Goal: Task Accomplishment & Management: Use online tool/utility

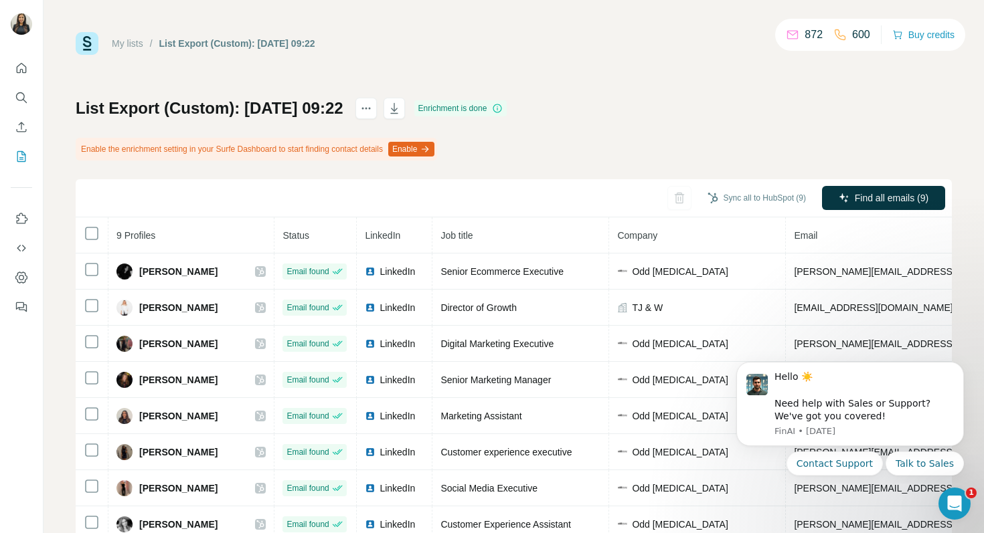
click at [434, 147] on button "Enable" at bounding box center [411, 149] width 46 height 15
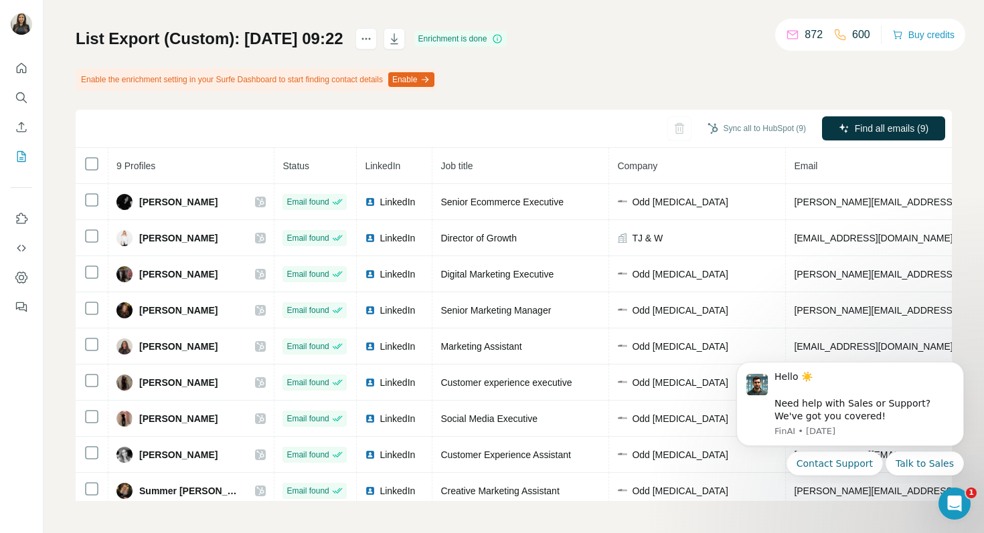
scroll to position [8, 0]
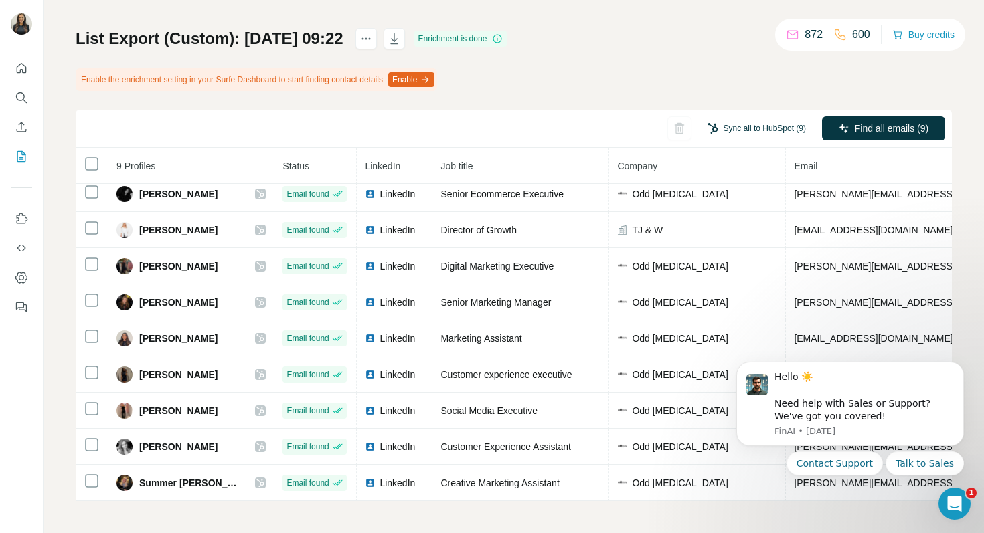
click at [726, 126] on button "Sync all to HubSpot (9)" at bounding box center [756, 128] width 117 height 20
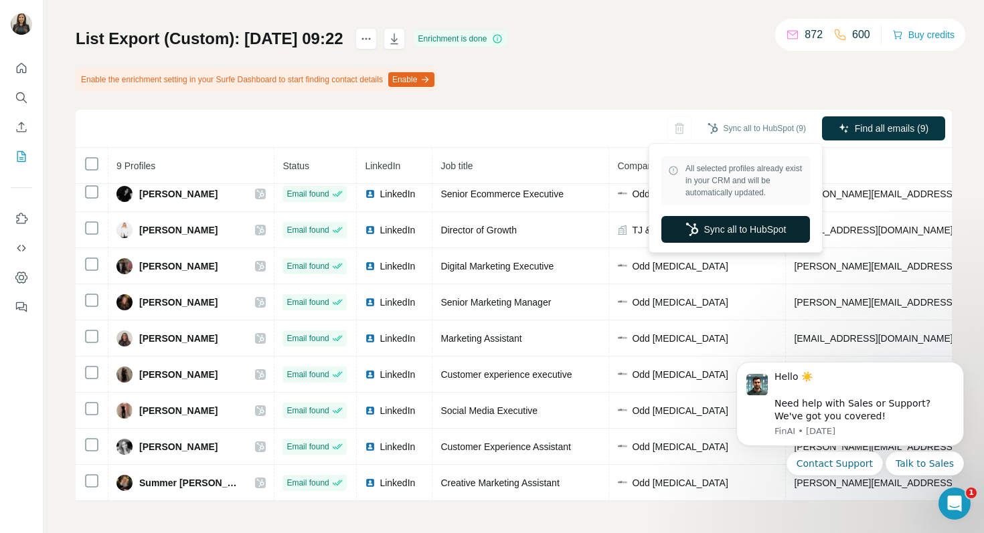
click at [709, 237] on button "Sync all to HubSpot" at bounding box center [735, 229] width 149 height 27
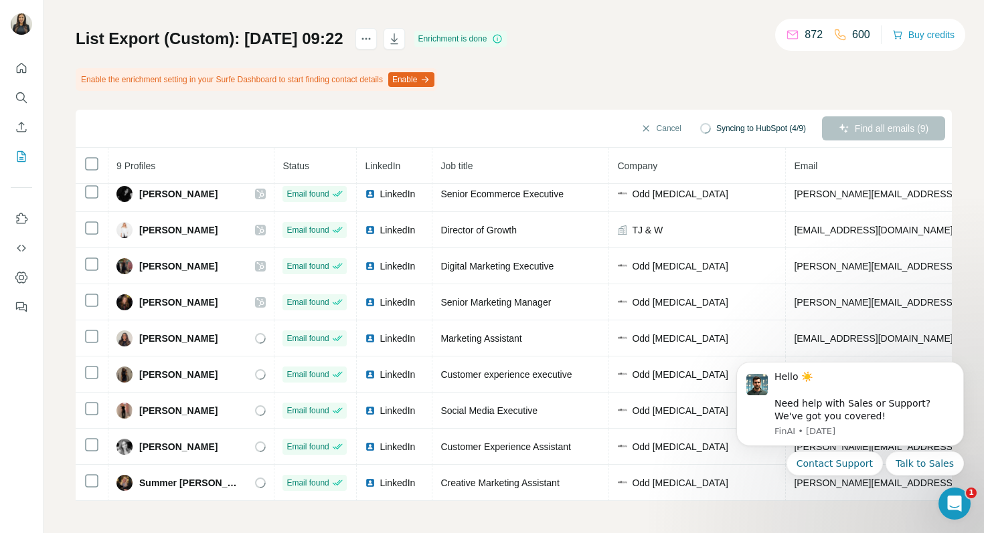
scroll to position [0, 0]
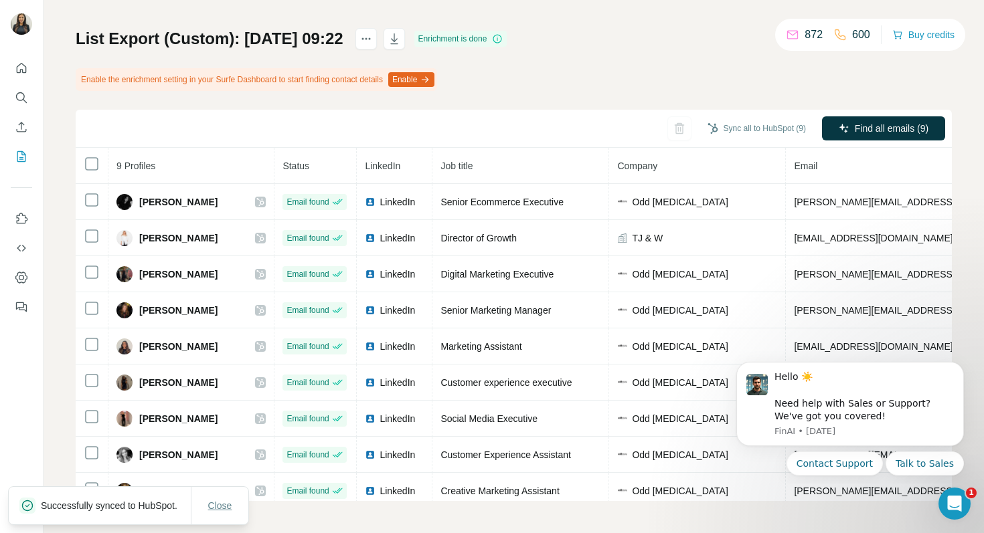
click at [225, 501] on span "Close" at bounding box center [220, 505] width 24 height 13
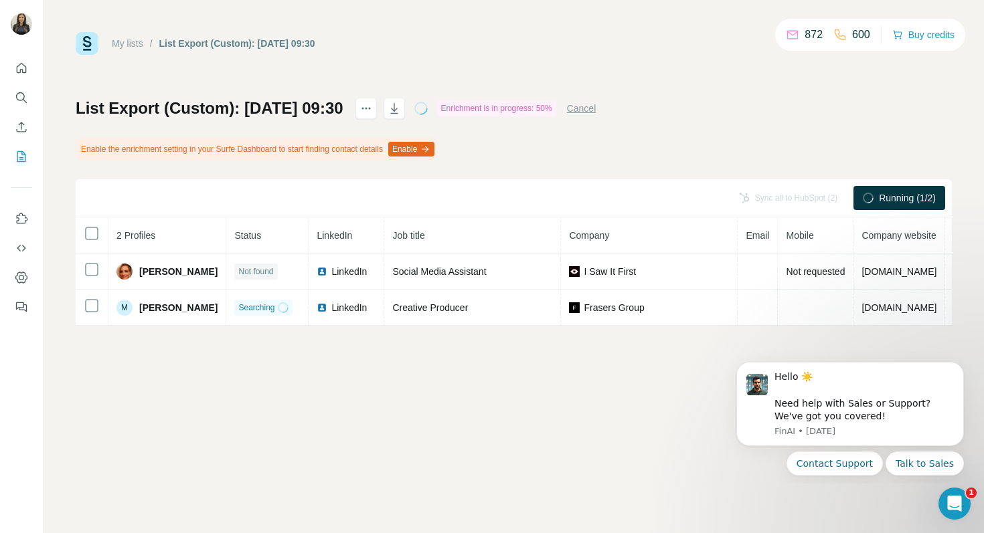
click at [770, 197] on div "Sync all to HubSpot (2)" at bounding box center [787, 198] width 117 height 24
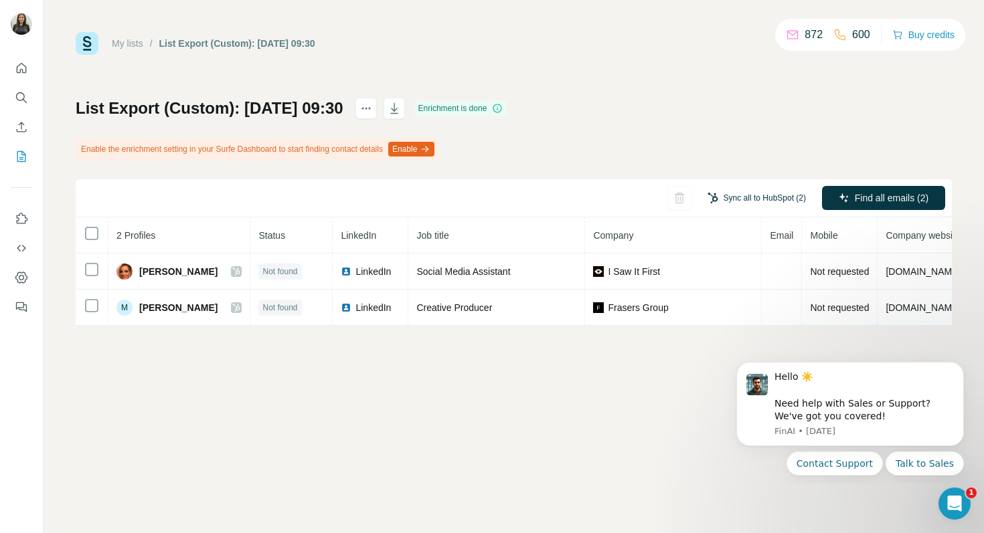
click at [727, 199] on button "Sync all to HubSpot (2)" at bounding box center [756, 198] width 117 height 20
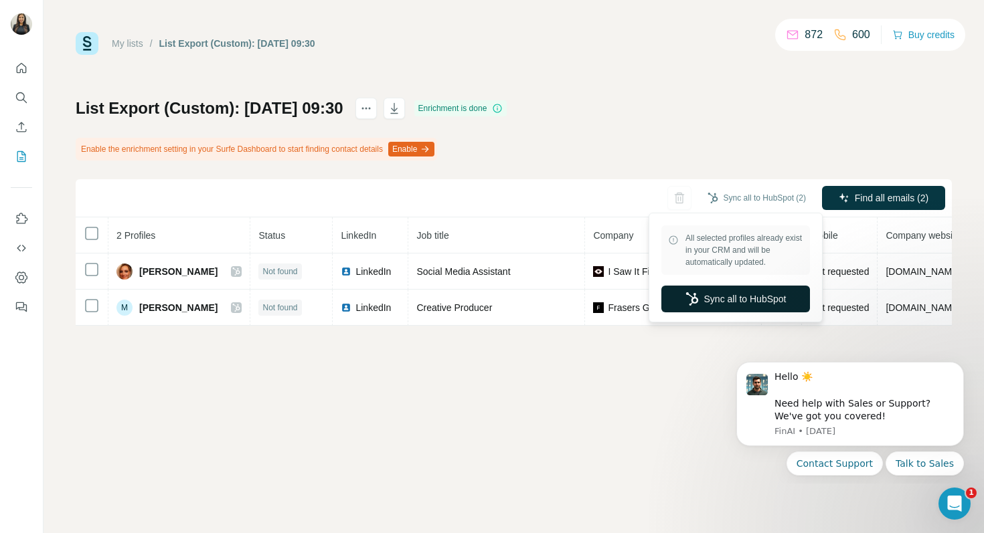
click at [707, 299] on button "Sync all to HubSpot" at bounding box center [735, 299] width 149 height 27
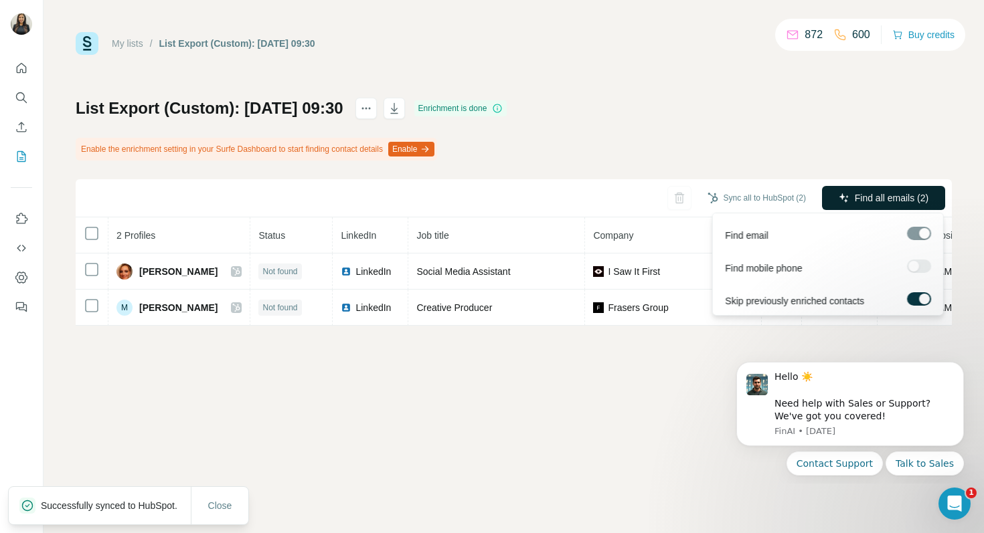
click at [846, 203] on button "Find all emails (2)" at bounding box center [883, 198] width 123 height 24
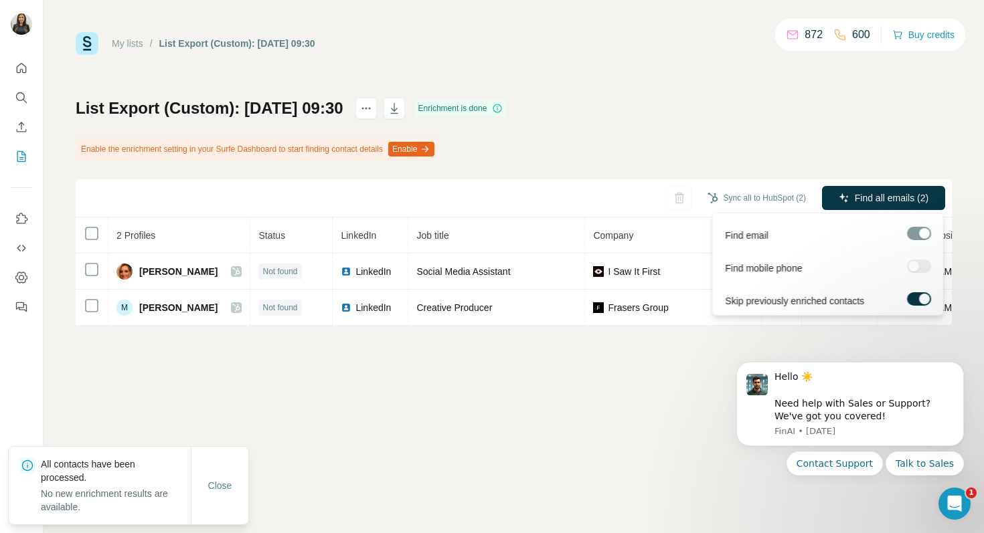
click at [923, 234] on div at bounding box center [919, 233] width 24 height 13
click at [876, 200] on span "Find all emails (2)" at bounding box center [892, 197] width 74 height 13
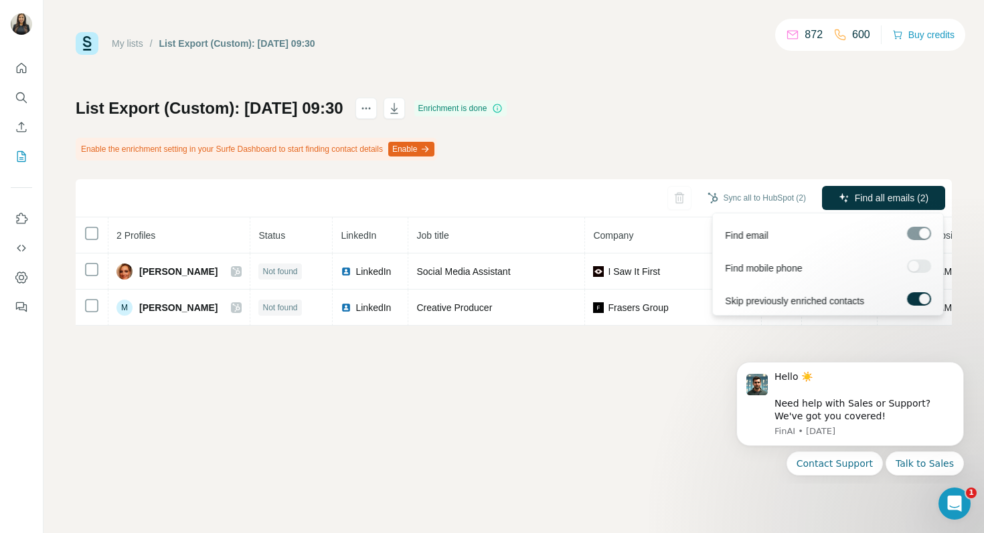
click at [926, 297] on div at bounding box center [924, 299] width 11 height 11
click at [881, 195] on span "Find all emails (2)" at bounding box center [892, 197] width 74 height 13
